Goal: Task Accomplishment & Management: Use online tool/utility

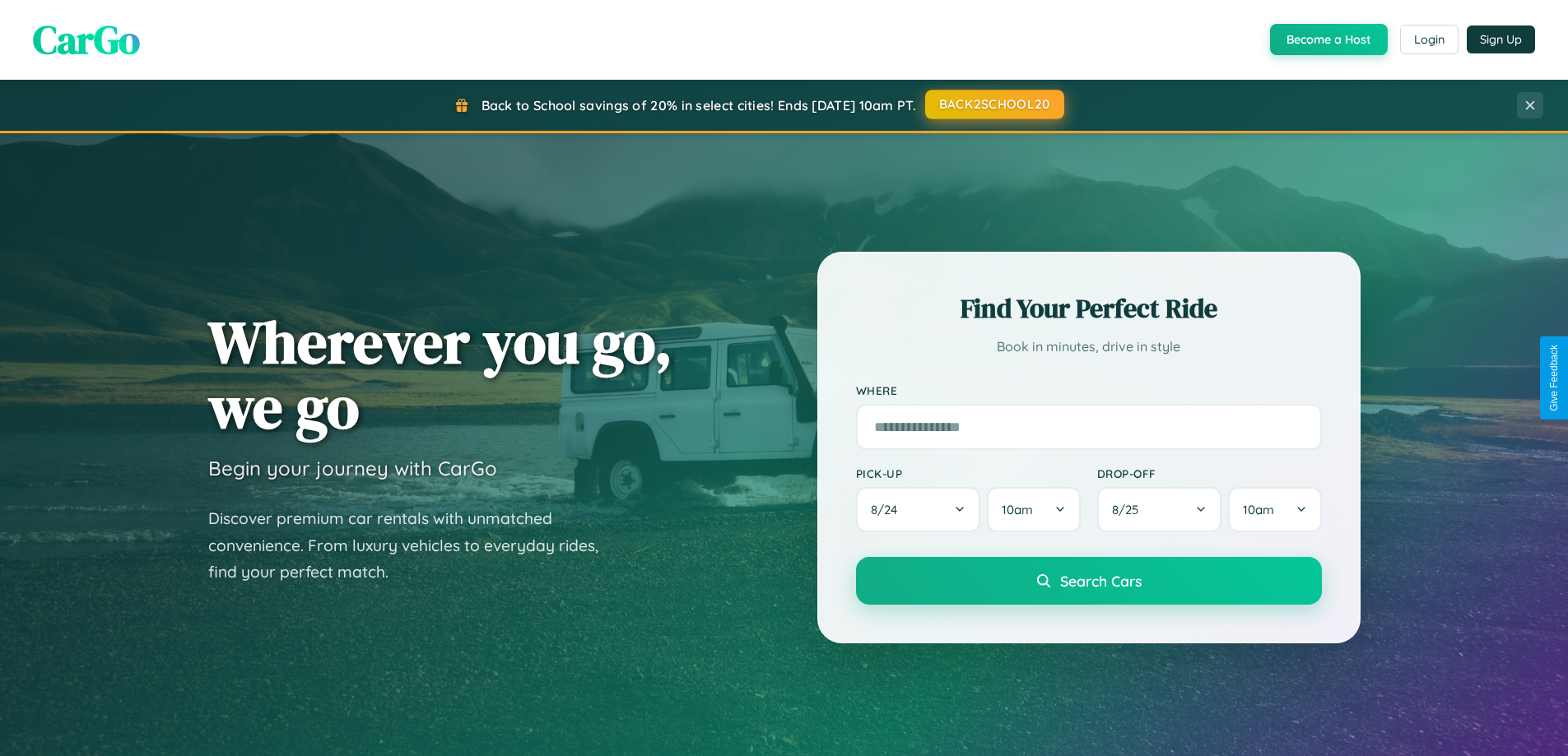
click at [994, 105] on button "BACK2SCHOOL20" at bounding box center [994, 104] width 139 height 30
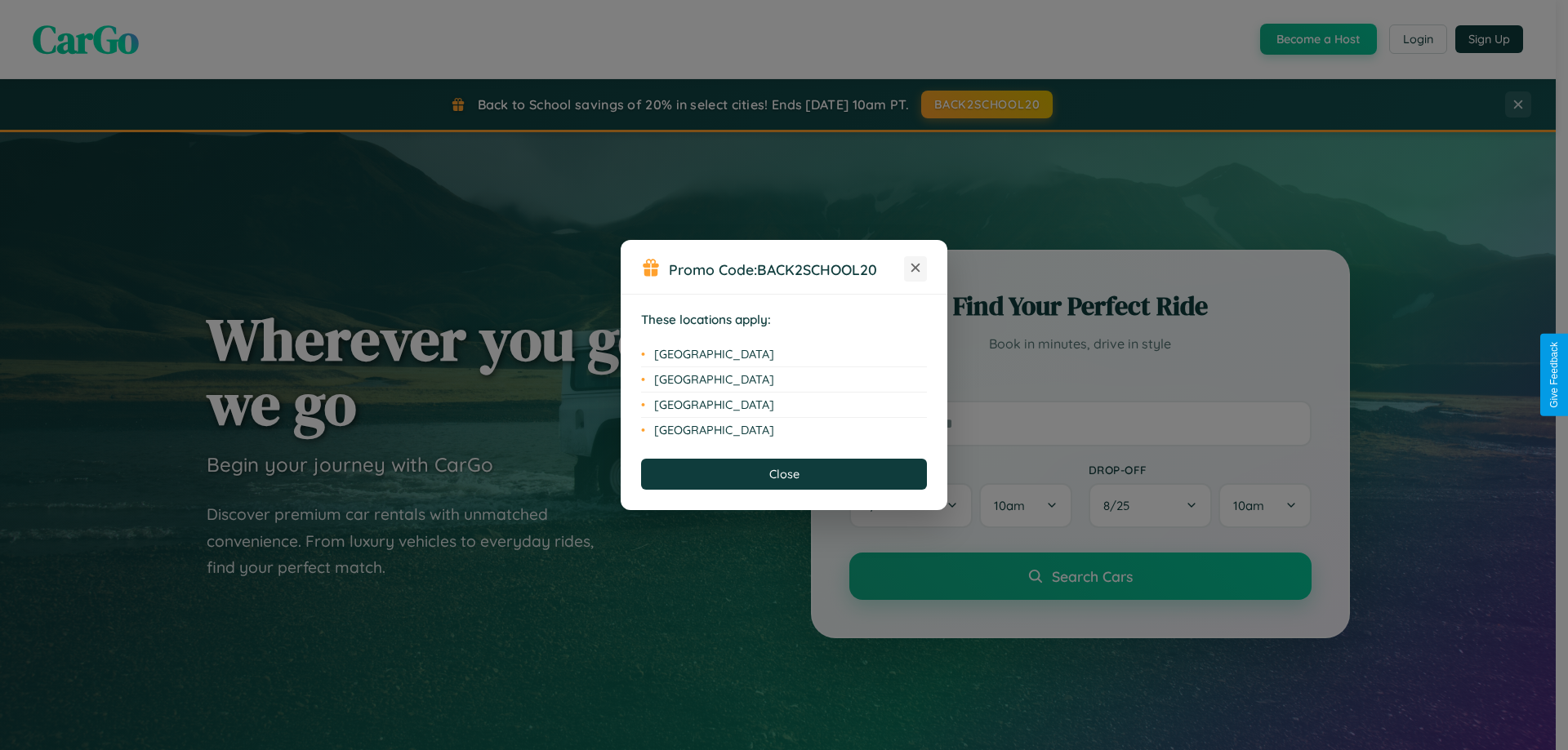
click at [916, 269] on icon at bounding box center [916, 268] width 9 height 9
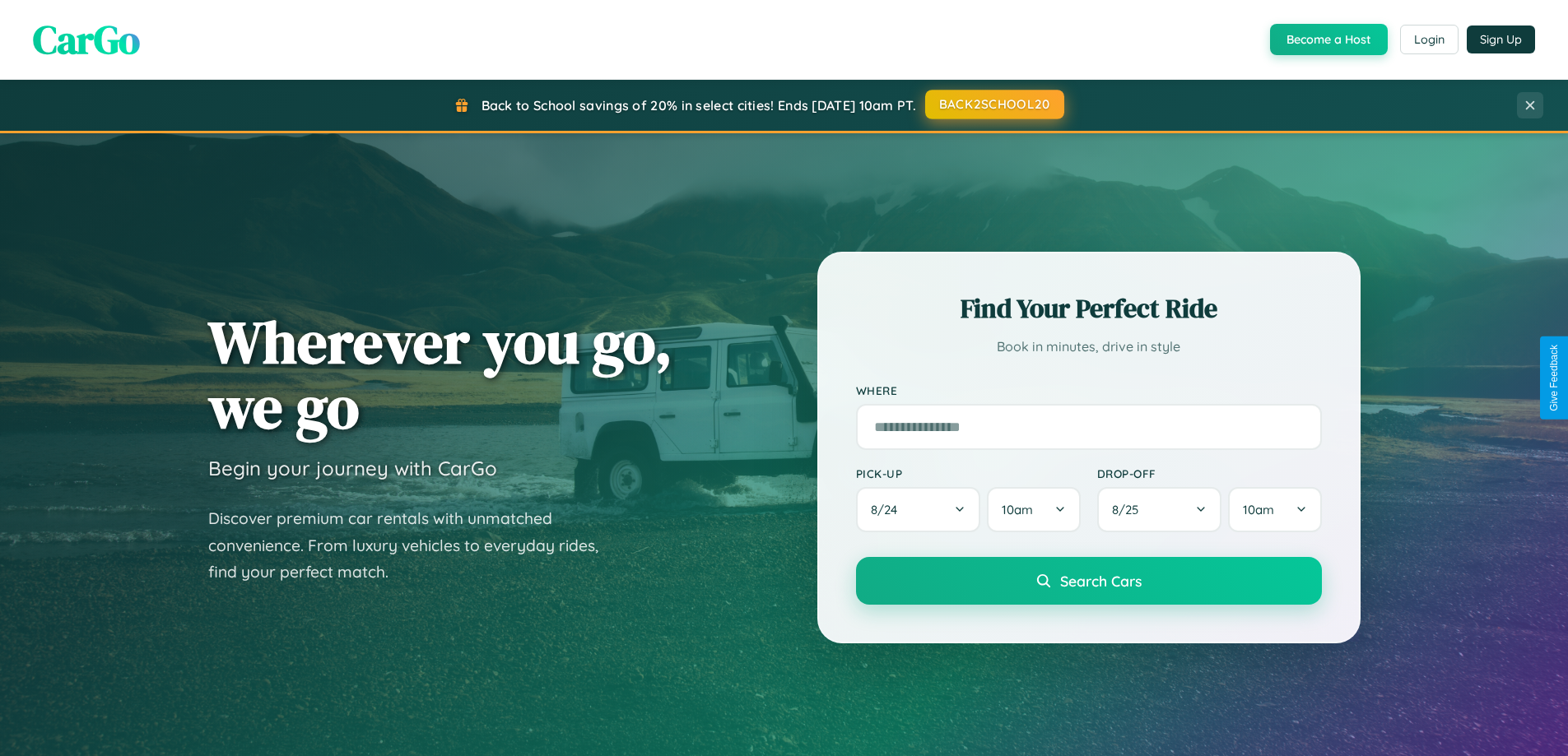
click at [994, 105] on button "BACK2SCHOOL20" at bounding box center [994, 104] width 139 height 30
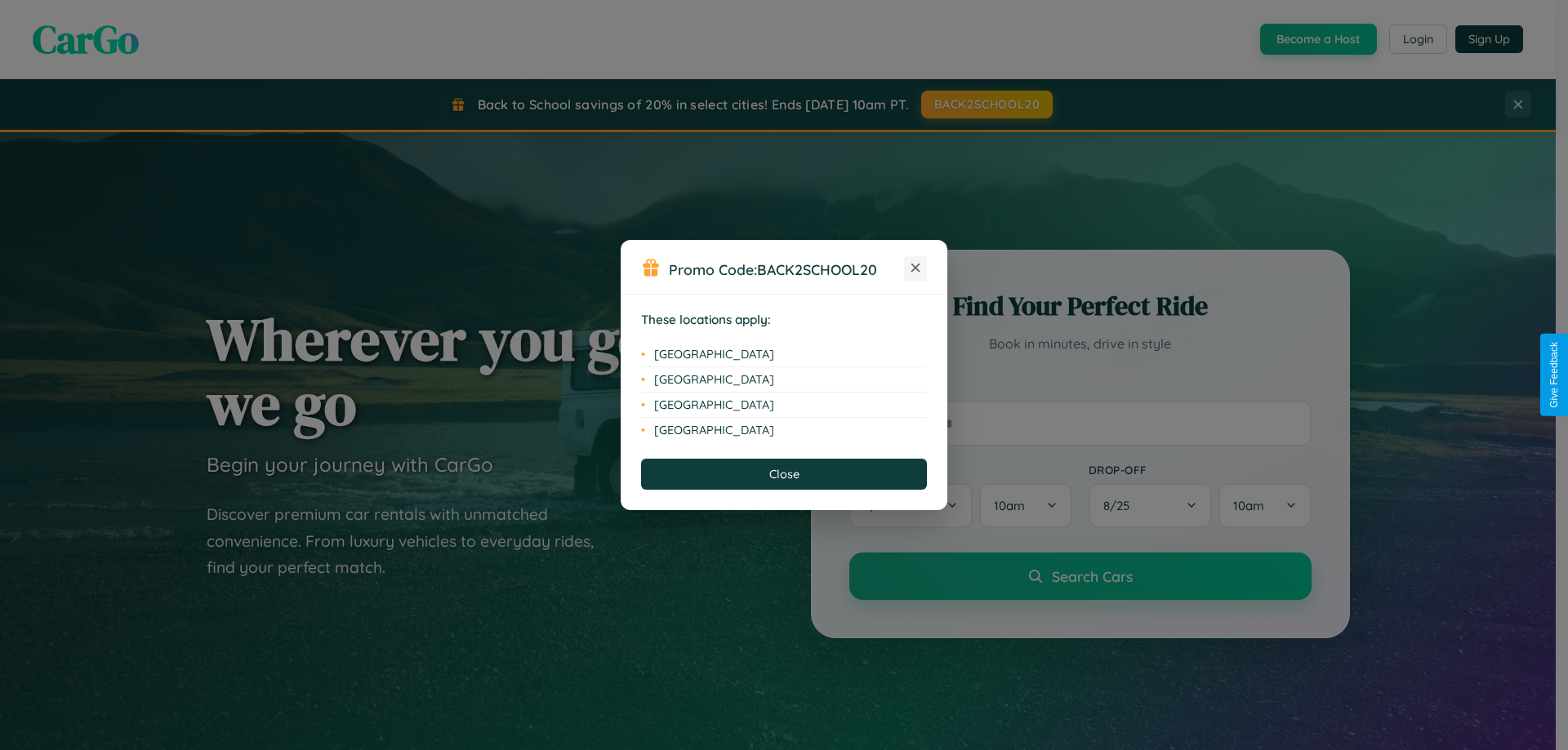
click at [916, 269] on icon at bounding box center [916, 268] width 9 height 9
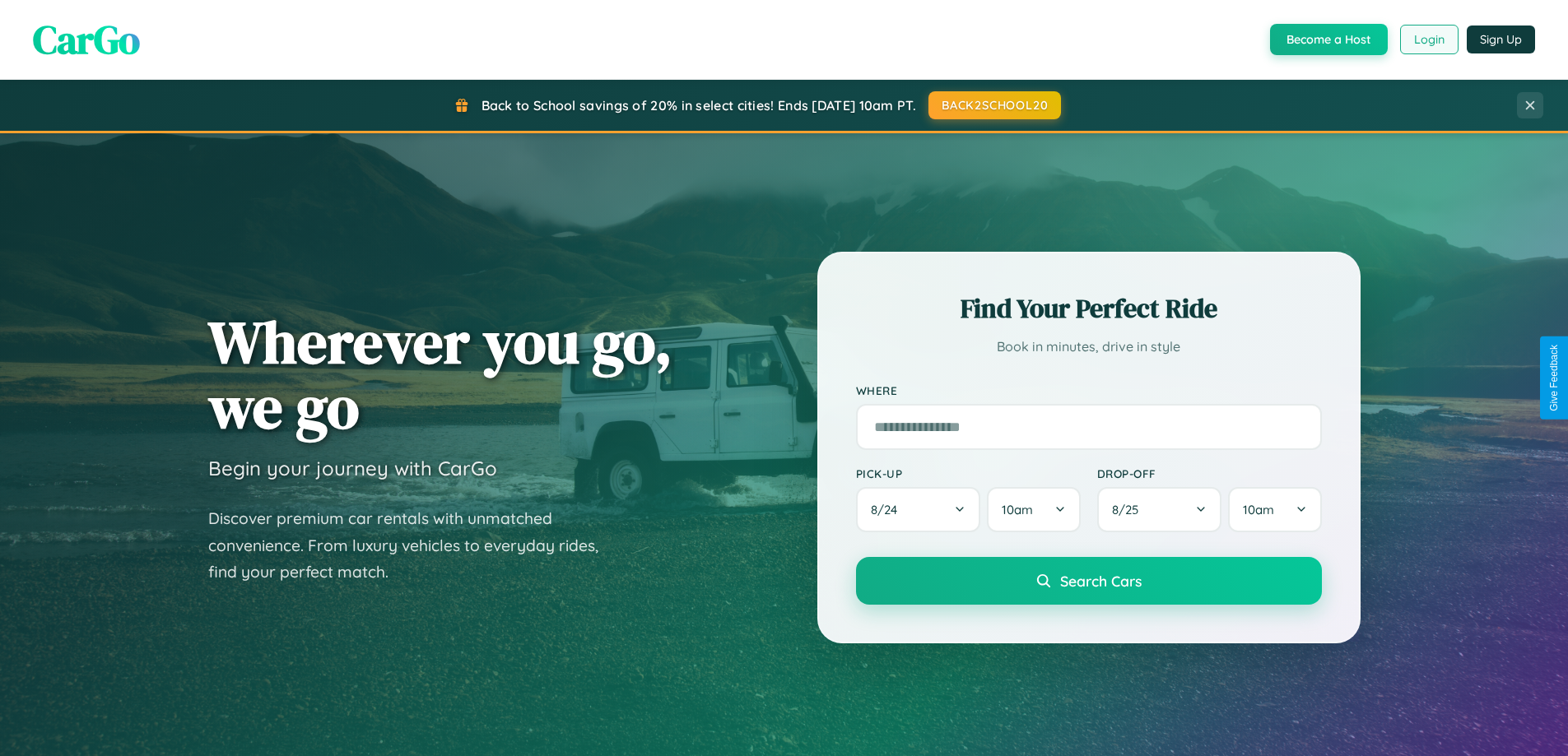
click at [1428, 40] on button "Login" at bounding box center [1429, 39] width 58 height 30
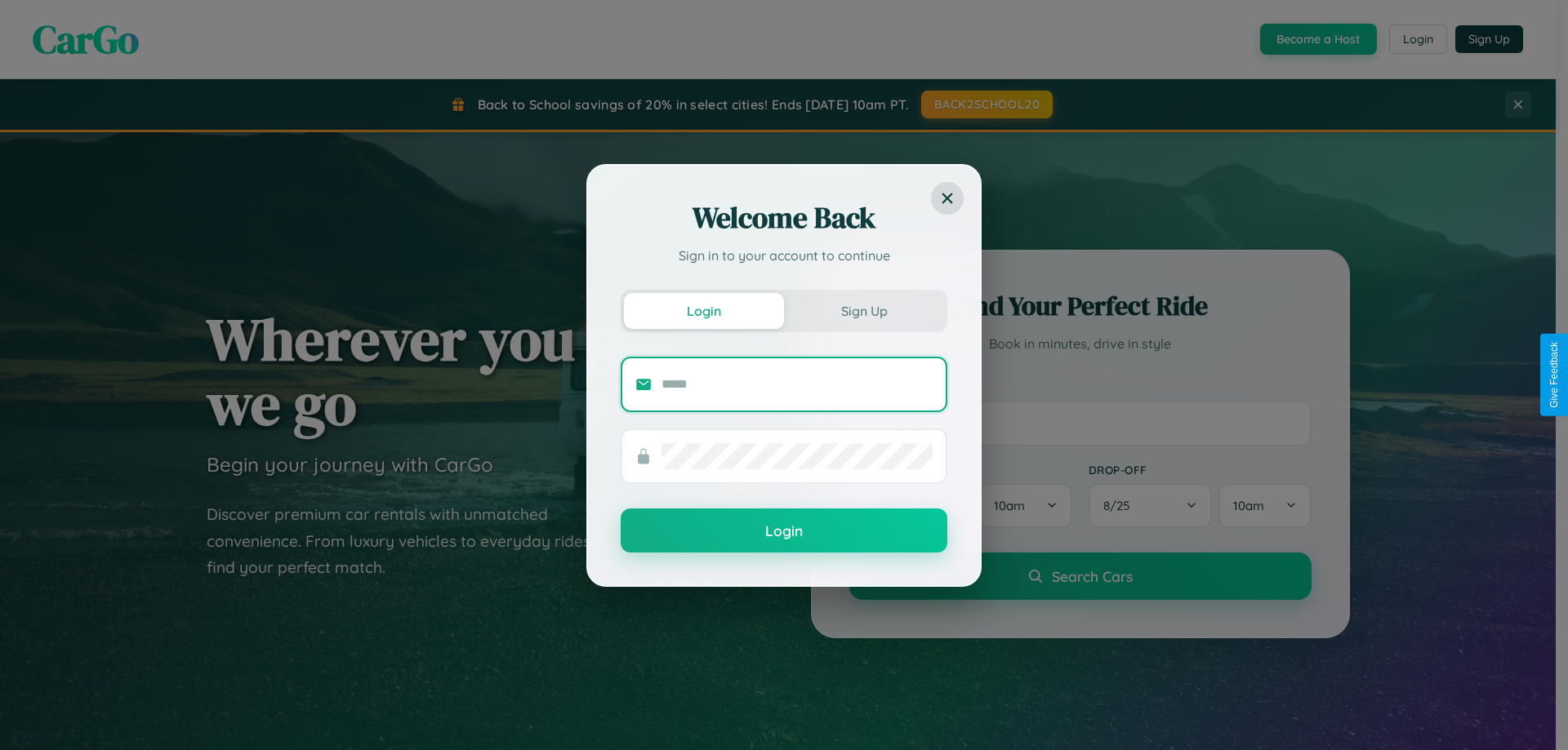
click at [797, 384] on input "text" at bounding box center [797, 384] width 271 height 26
type input "**********"
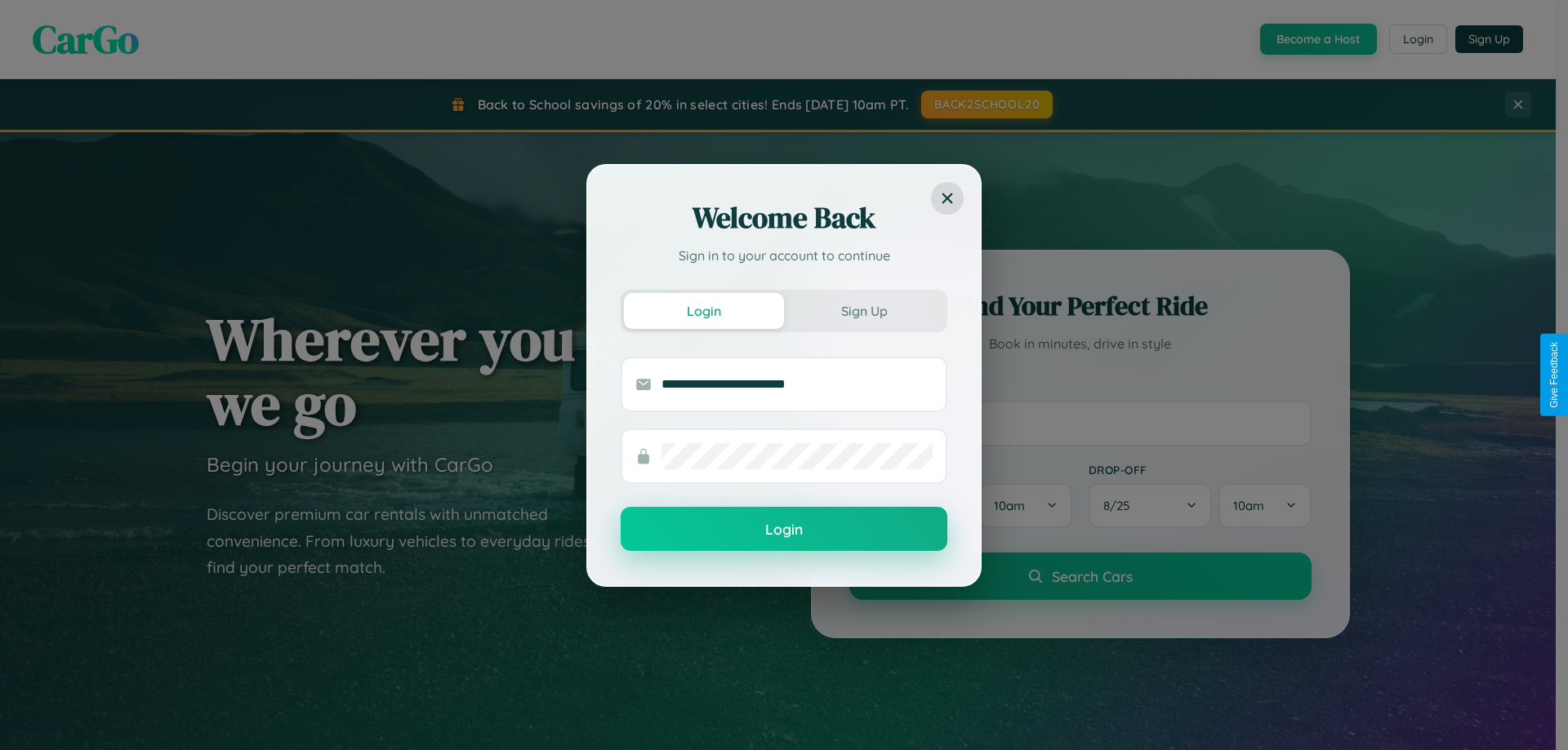
click at [784, 530] on button "Login" at bounding box center [784, 529] width 327 height 44
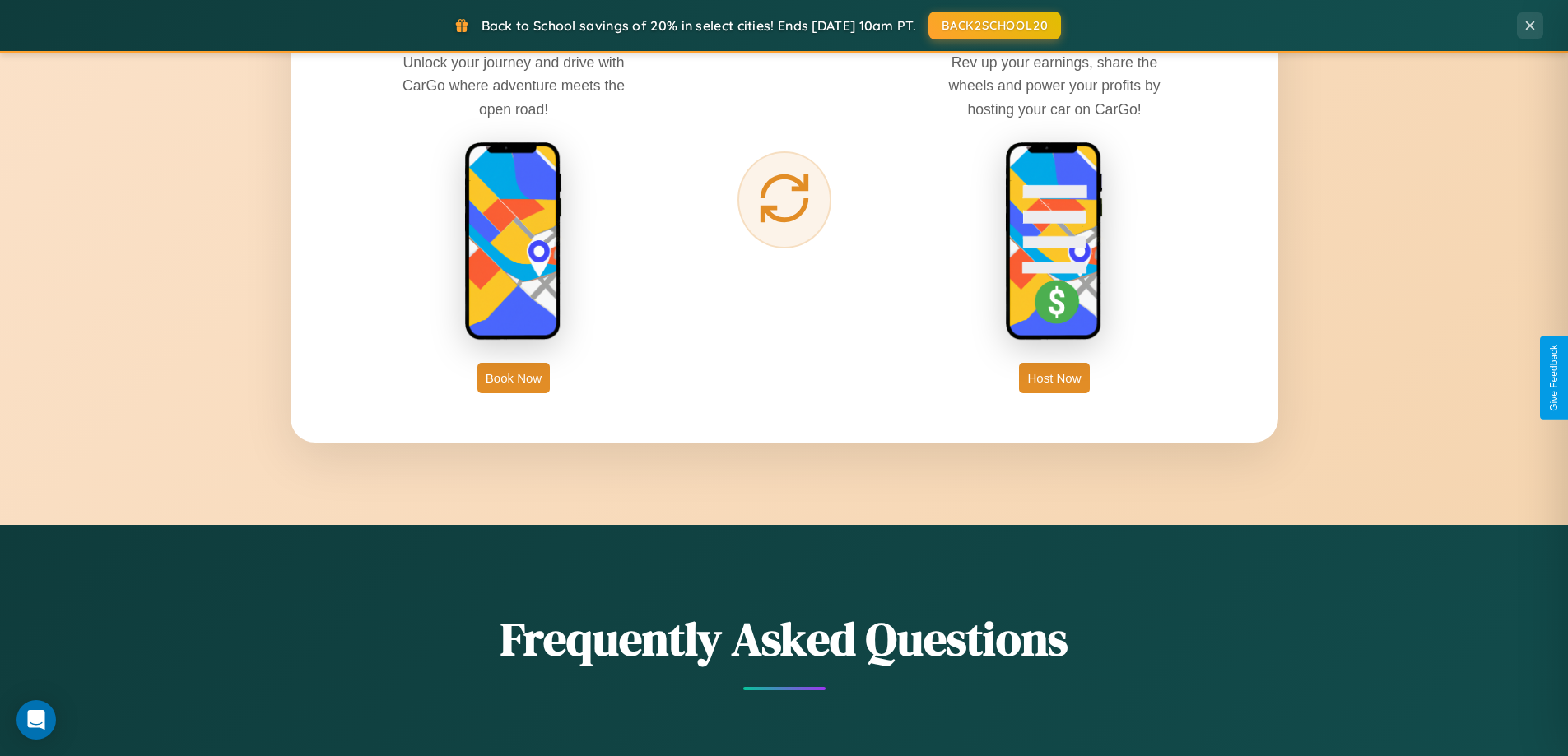
scroll to position [2644, 0]
click at [514, 378] on button "Book Now" at bounding box center [514, 378] width 73 height 30
